Goal: Task Accomplishment & Management: Use online tool/utility

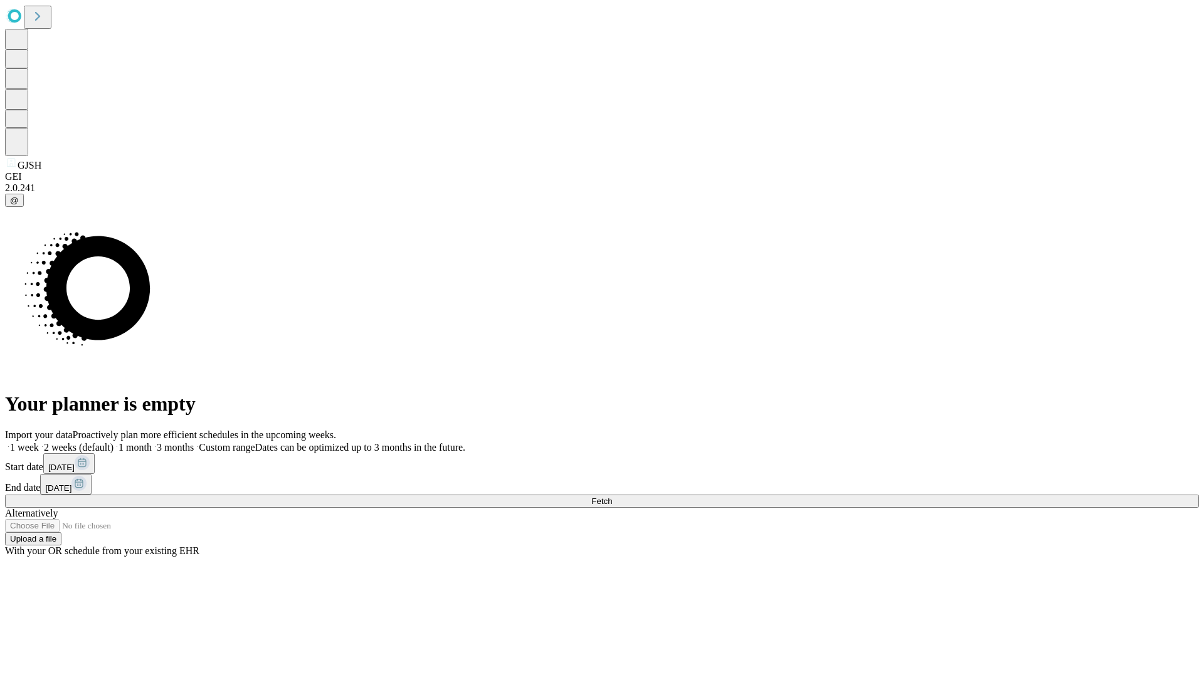
click at [612, 497] on span "Fetch" at bounding box center [601, 501] width 21 height 9
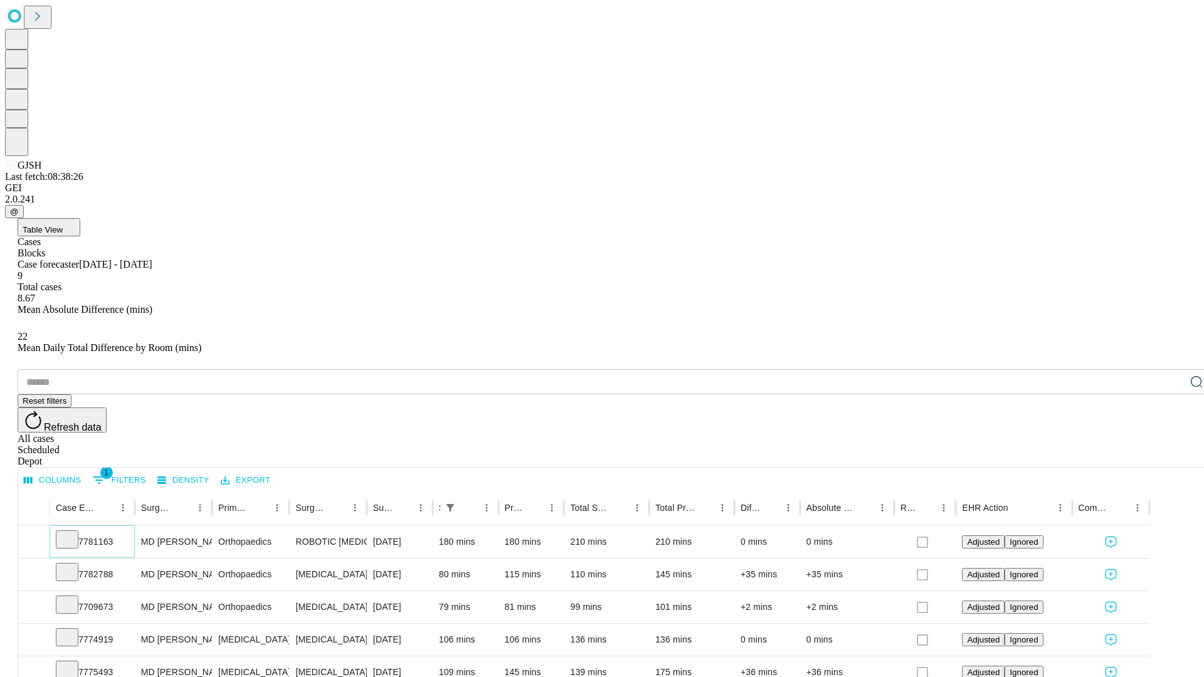
click at [73, 532] on icon at bounding box center [67, 538] width 13 height 13
